Goal: Check status: Check status

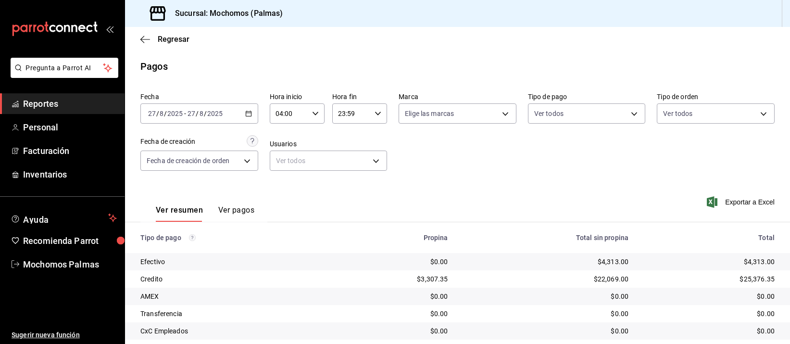
click at [488, 305] on td "$0.00" at bounding box center [546, 313] width 181 height 17
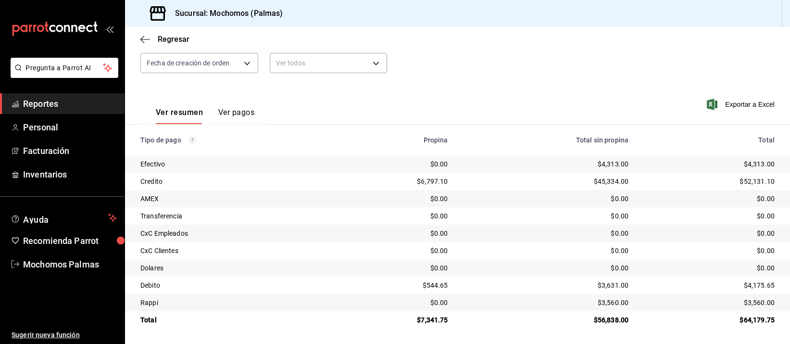
click at [512, 248] on div "$0.00" at bounding box center [546, 251] width 165 height 10
click at [649, 186] on div "$52,131.10" at bounding box center [709, 181] width 131 height 10
click at [606, 219] on div "$0.00" at bounding box center [546, 216] width 165 height 10
click at [537, 249] on div "$0.00" at bounding box center [546, 251] width 165 height 10
click at [617, 222] on td "$0.00" at bounding box center [546, 215] width 181 height 17
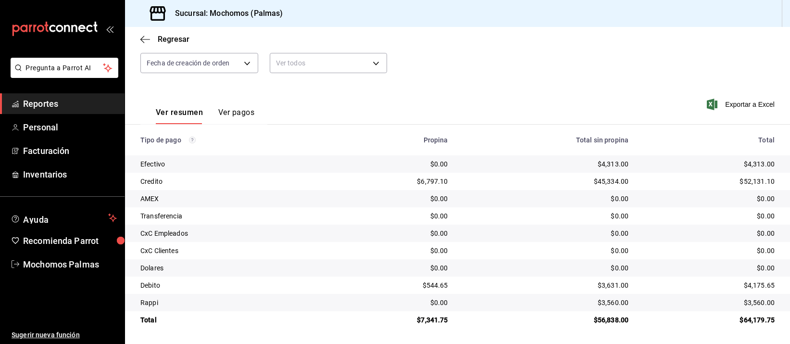
click at [574, 202] on div "$0.00" at bounding box center [546, 199] width 165 height 10
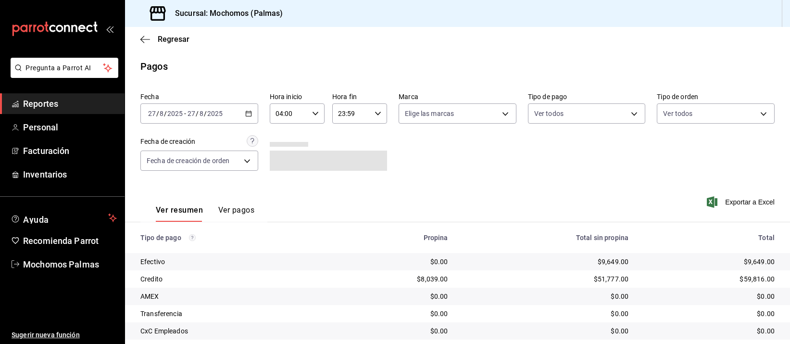
scroll to position [98, 0]
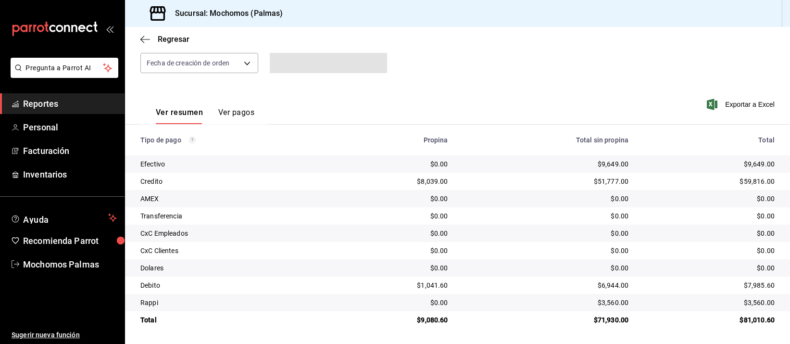
click at [523, 218] on div "$0.00" at bounding box center [546, 216] width 165 height 10
click at [596, 63] on div "Fecha 2025-08-27 27 / 8 / 2025 - 2025-08-27 27 / 8 / 2025 Hora inicio 04:00 Hor…" at bounding box center [457, 37] width 634 height 93
click at [533, 225] on td "$0.00" at bounding box center [546, 233] width 181 height 17
click at [553, 252] on div "$0.00" at bounding box center [546, 251] width 165 height 10
click at [600, 224] on td "$0.00" at bounding box center [546, 215] width 181 height 17
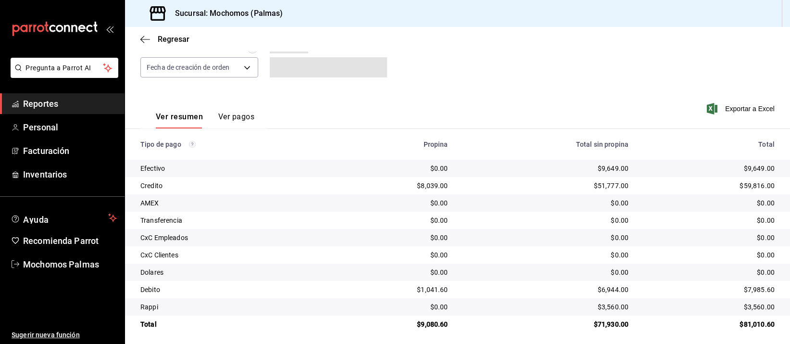
scroll to position [98, 0]
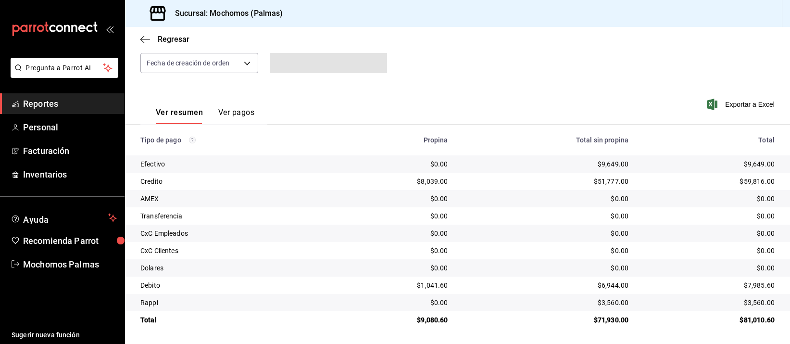
click at [546, 227] on td "$0.00" at bounding box center [546, 233] width 181 height 17
